Goal: Navigation & Orientation: Find specific page/section

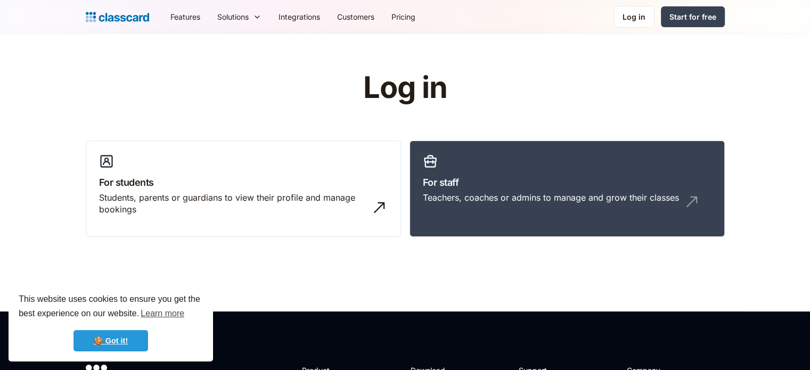
click at [97, 348] on link "🍪 Got it!" at bounding box center [111, 340] width 75 height 21
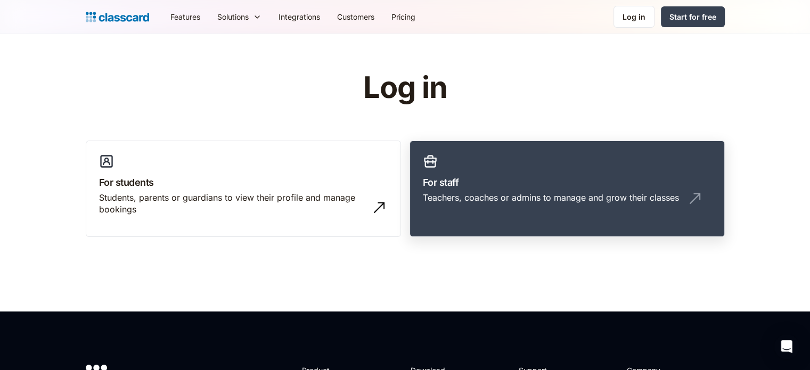
click at [566, 177] on h3 "For staff" at bounding box center [567, 182] width 289 height 14
